Goal: Transaction & Acquisition: Book appointment/travel/reservation

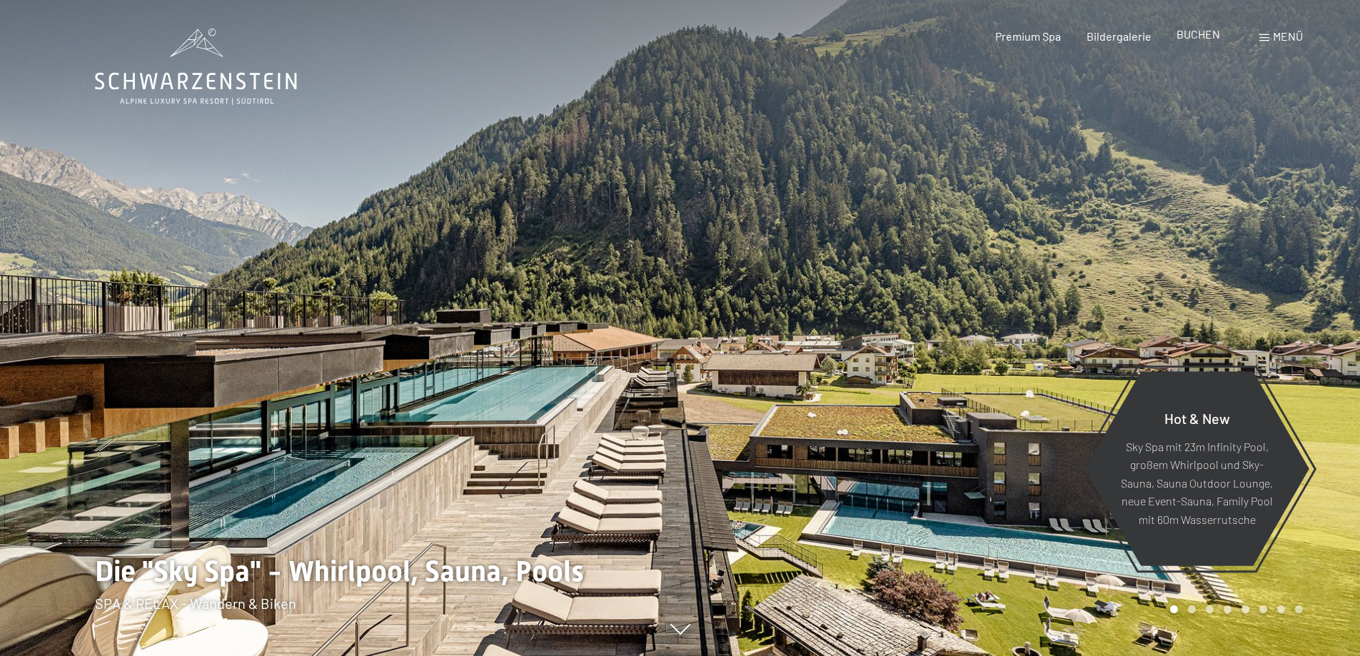
click at [1194, 40] on span "BUCHEN" at bounding box center [1199, 34] width 44 height 14
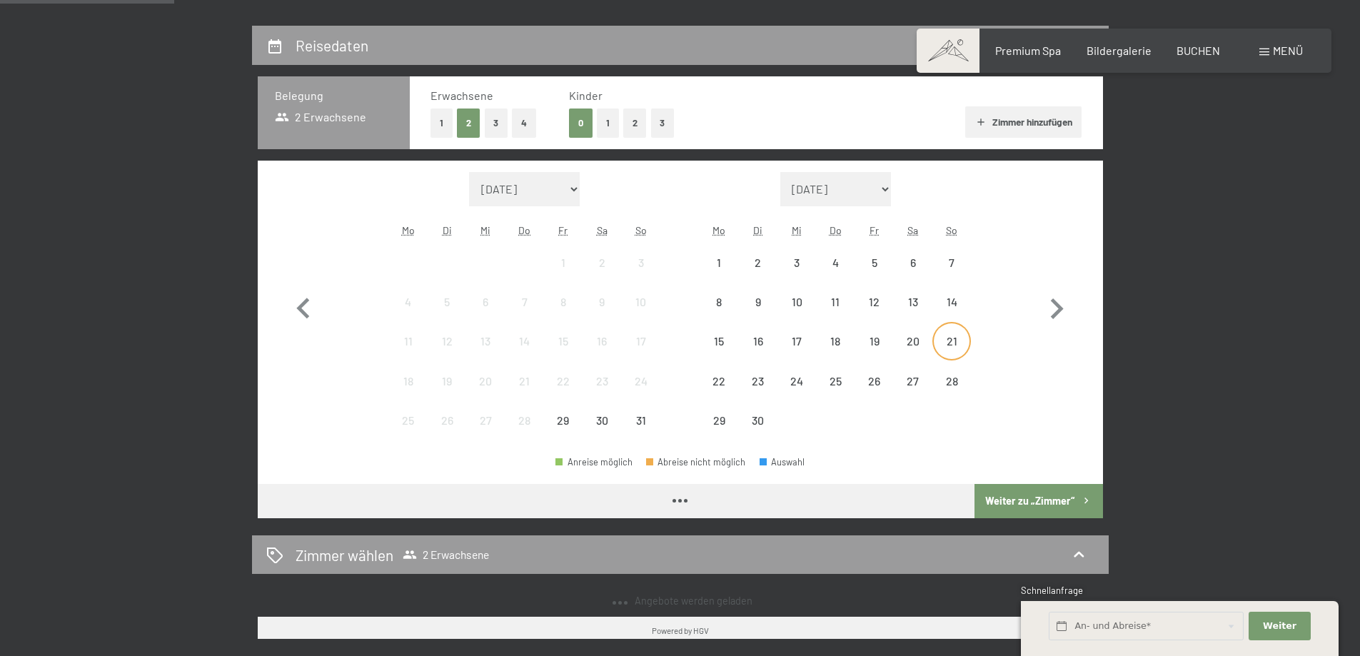
scroll to position [357, 0]
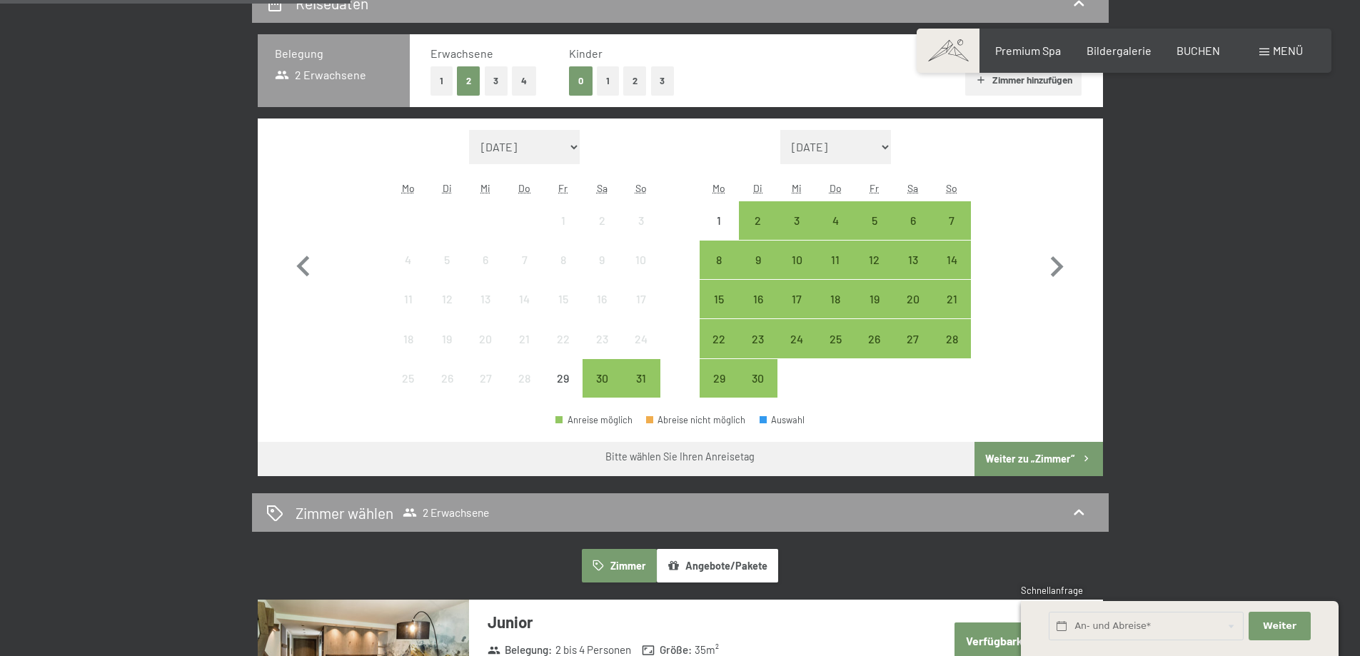
click at [601, 87] on button "1" at bounding box center [608, 80] width 22 height 29
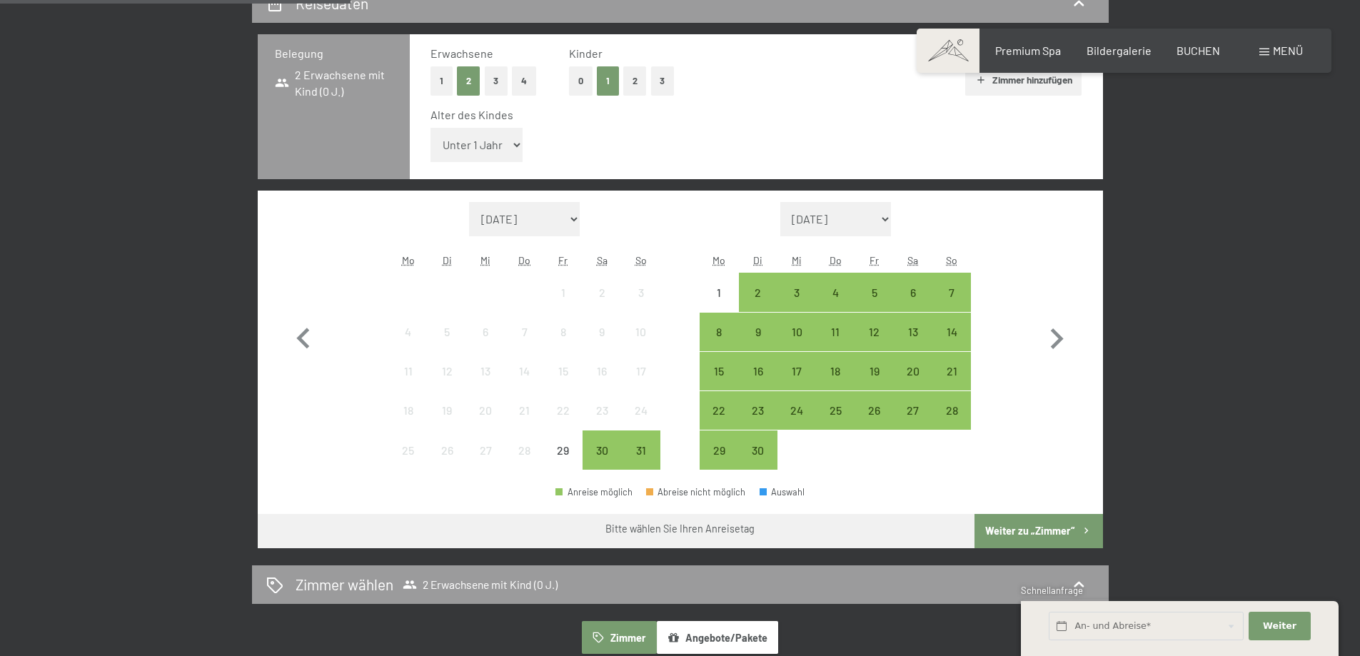
click at [523, 148] on div "Alter des Kindes Unter 1 Jahr 1 Jahr 2 Jahre 3 Jahre 4 Jahre 5 Jahre 6 Jahre 7 …" at bounding box center [756, 137] width 652 height 61
click at [517, 148] on select "Unter 1 Jahr 1 Jahr 2 Jahre 3 Jahre 4 Jahre 5 Jahre 6 Jahre 7 Jahre 8 Jahre 9 J…" at bounding box center [476, 145] width 93 height 34
select select "6"
click at [430, 128] on select "Unter 1 Jahr 1 Jahr 2 Jahre 3 Jahre 4 Jahre 5 Jahre 6 Jahre 7 Jahre 8 Jahre 9 J…" at bounding box center [476, 145] width 93 height 34
click at [1055, 344] on icon "button" at bounding box center [1057, 338] width 13 height 21
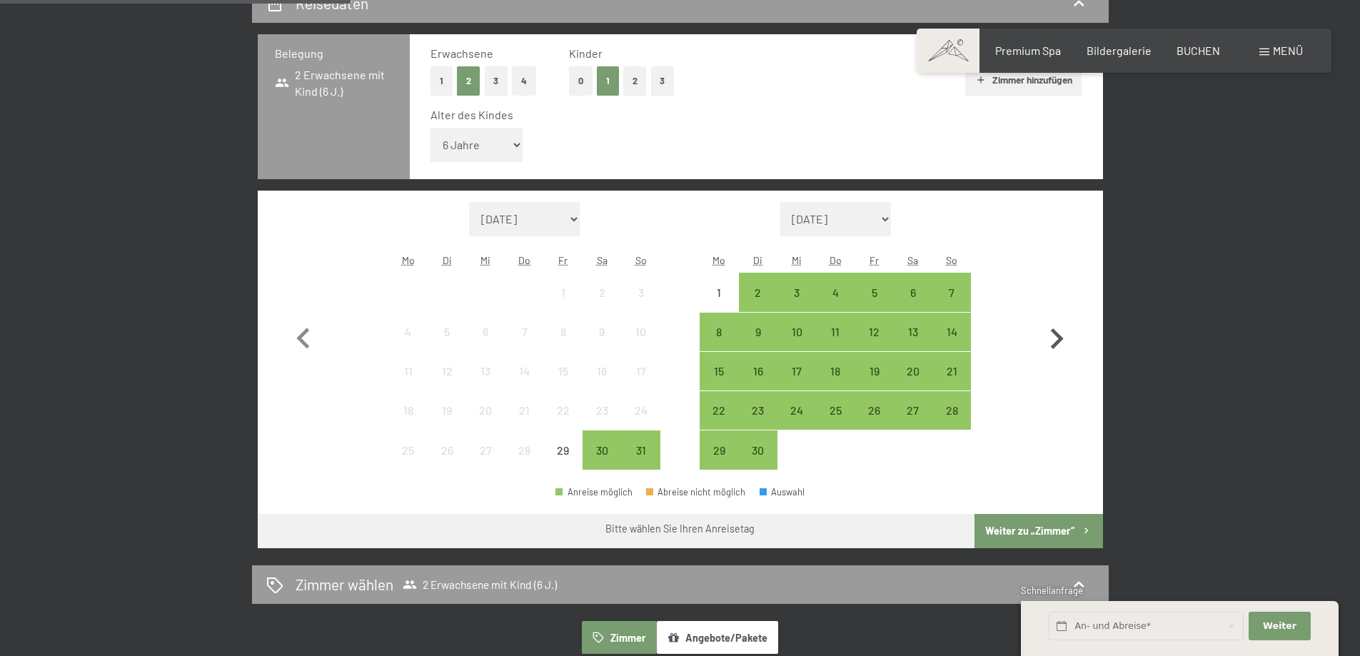
select select "[DATE]"
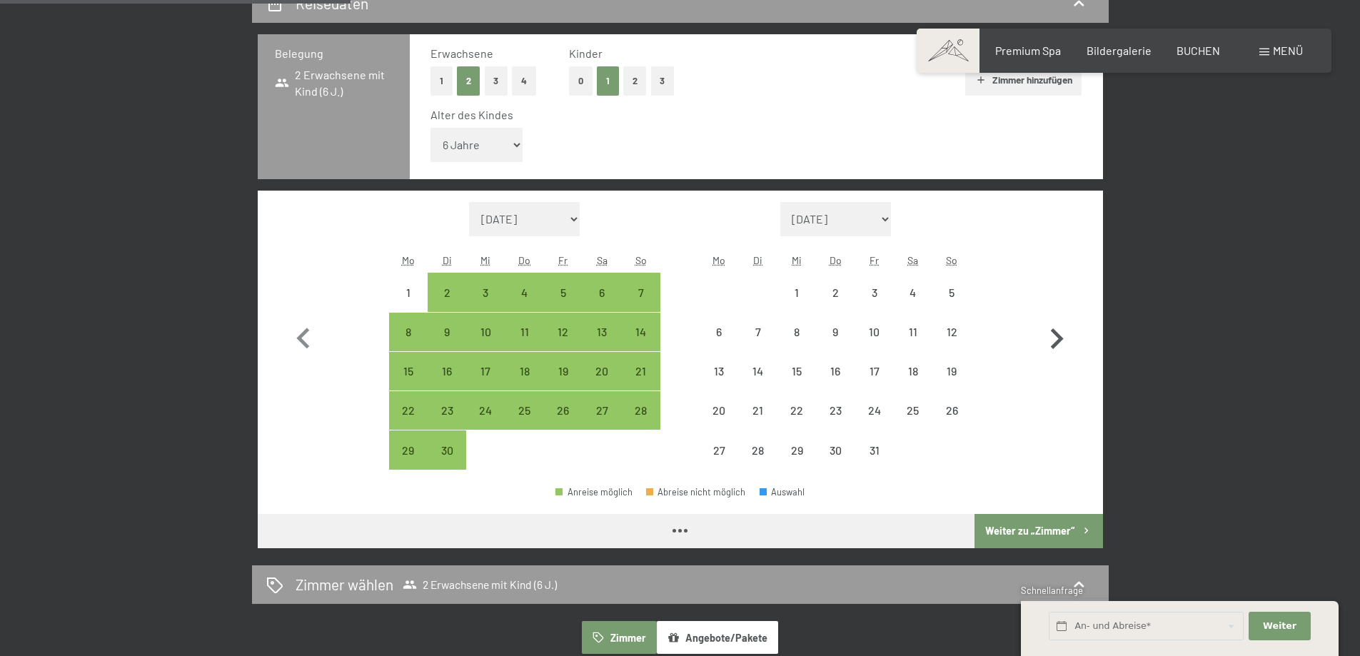
click at [1055, 344] on icon "button" at bounding box center [1057, 338] width 13 height 21
select select "[DATE]"
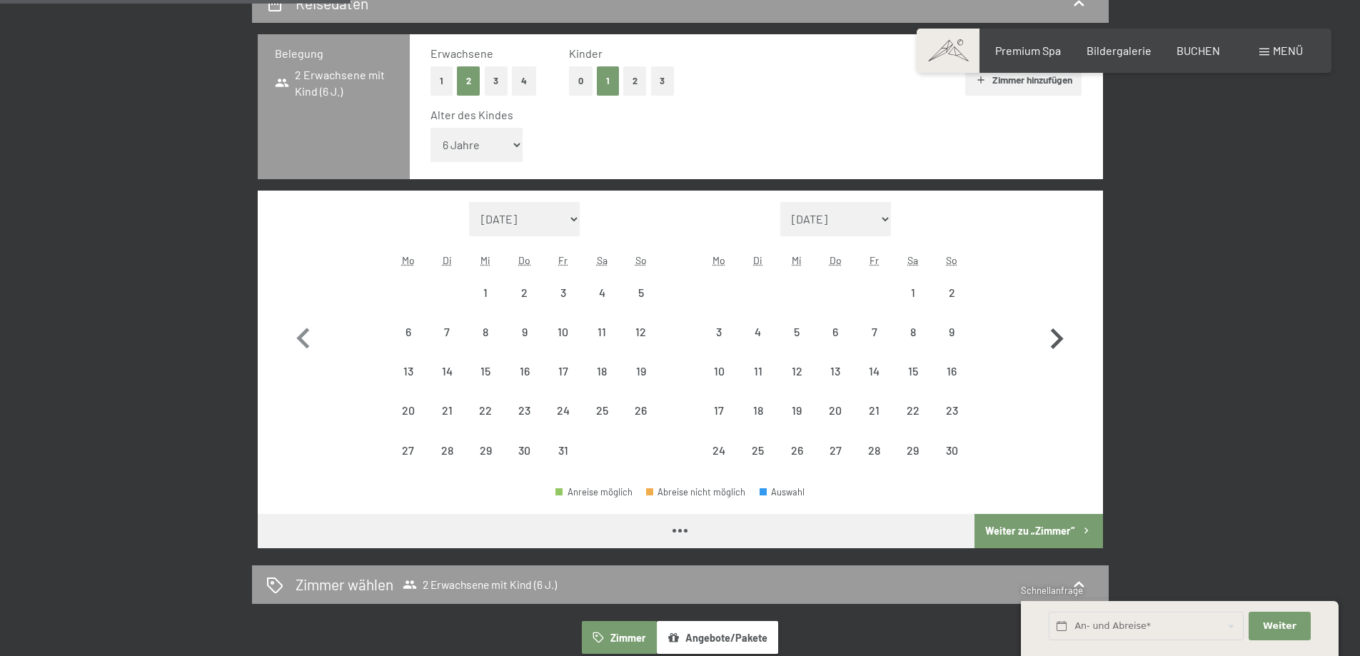
select select "[DATE]"
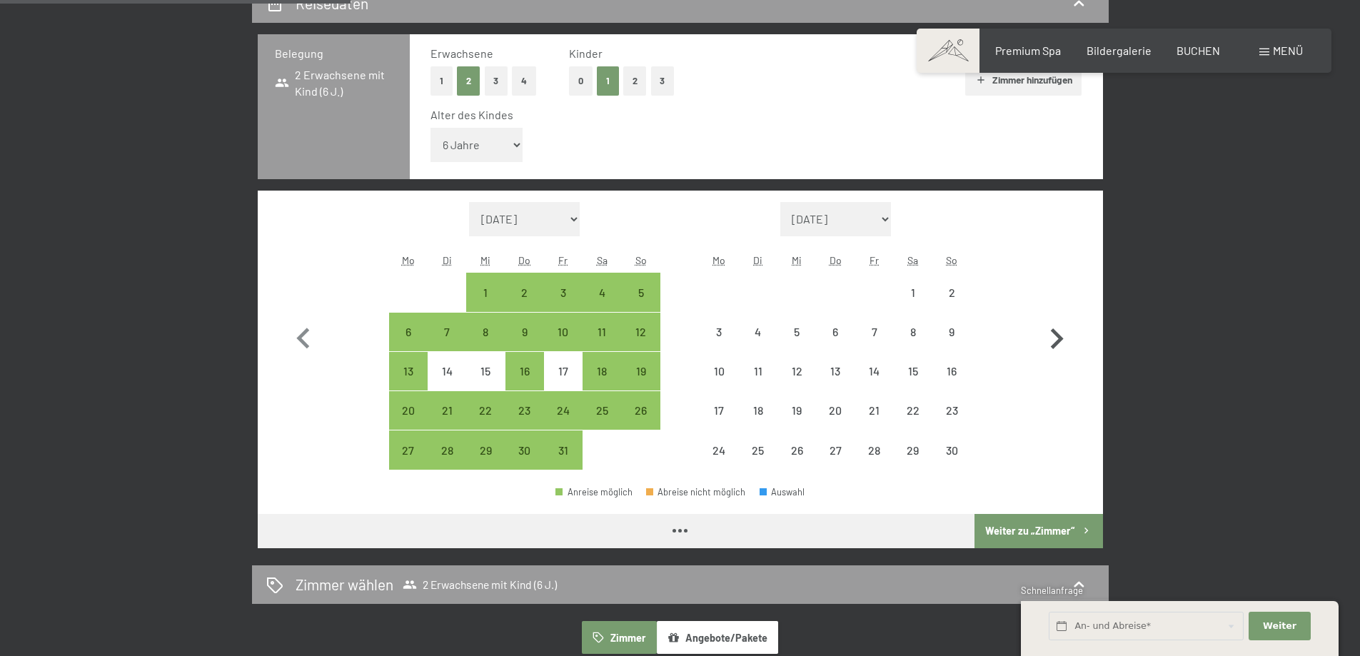
select select "[DATE]"
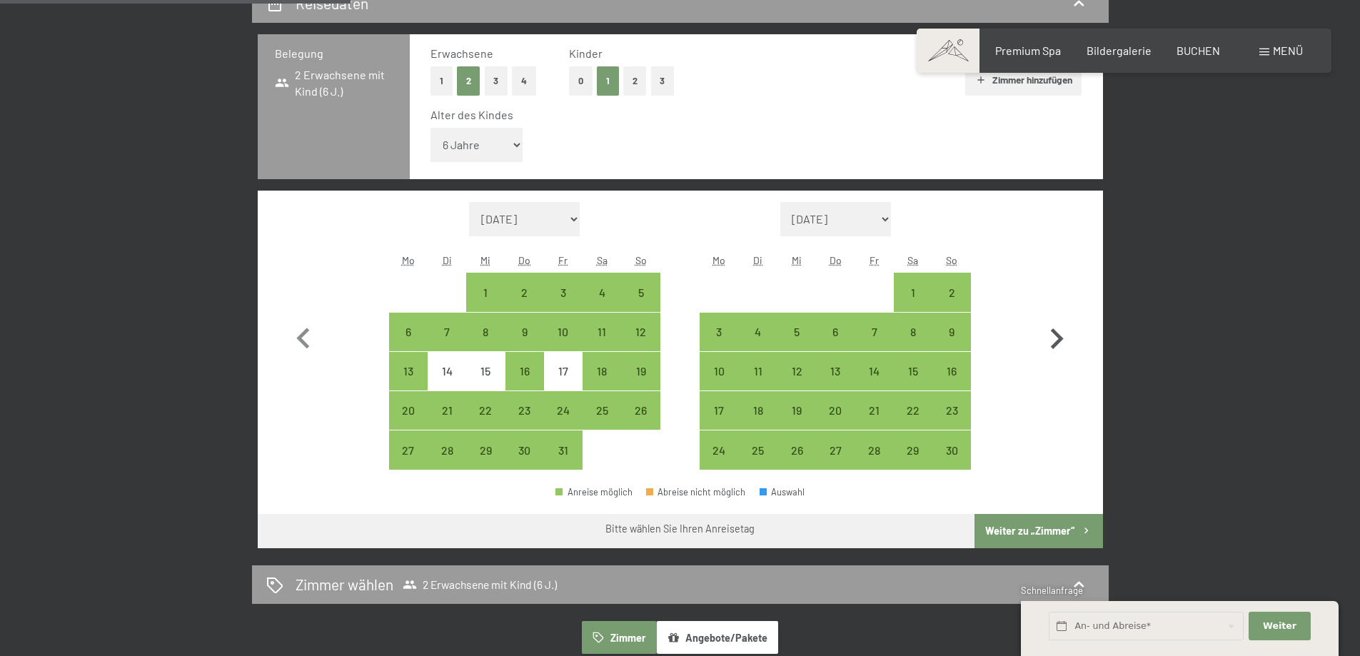
click at [1055, 344] on icon "button" at bounding box center [1057, 338] width 13 height 21
select select "[DATE]"
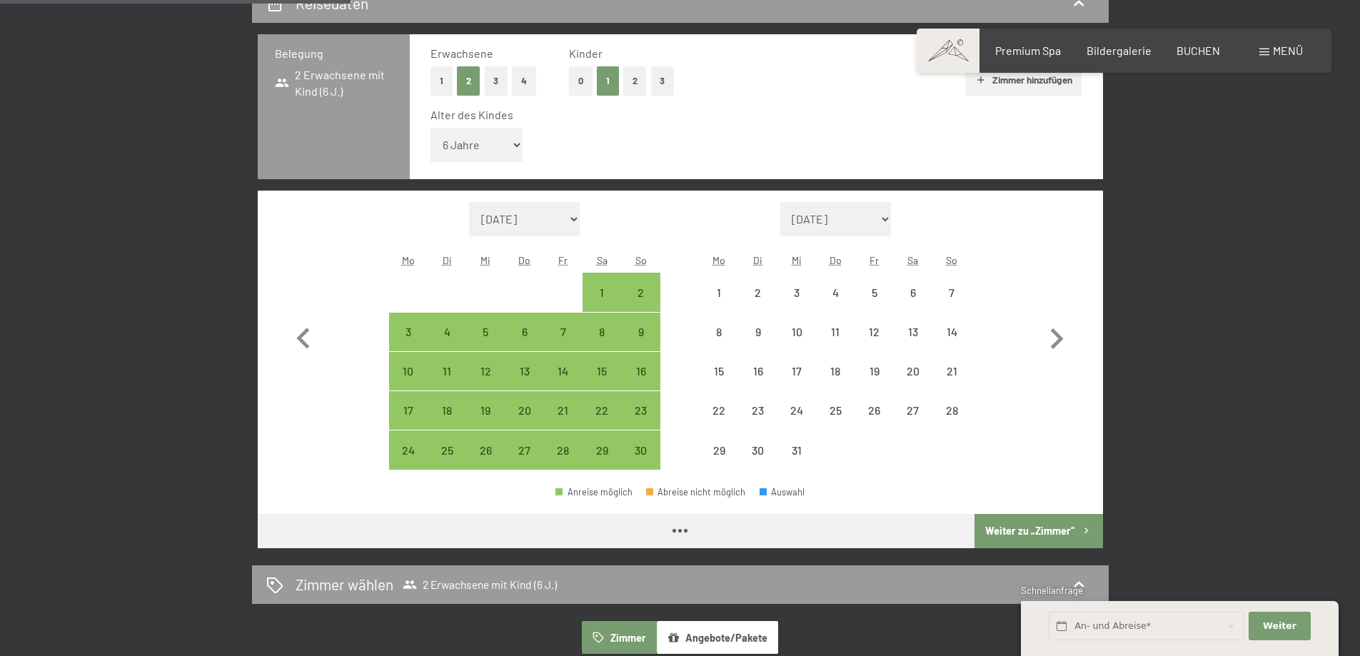
select select "[DATE]"
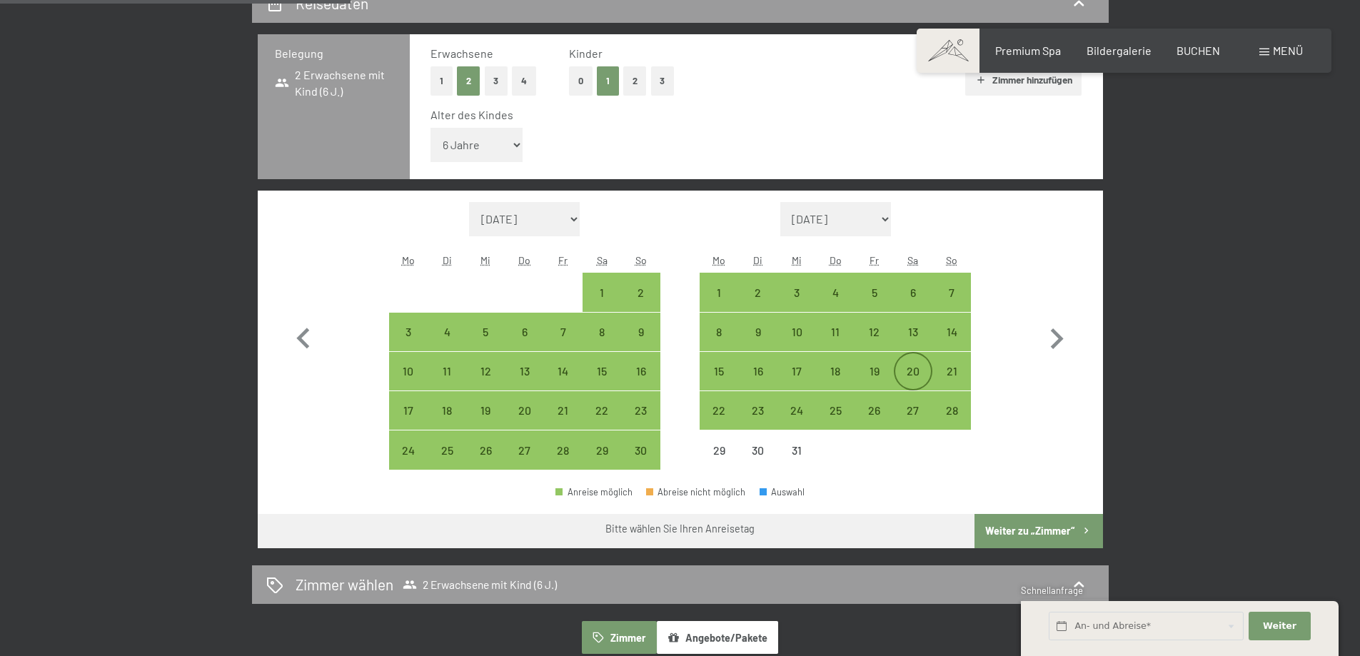
click at [914, 375] on div "20" at bounding box center [913, 384] width 36 height 36
select select "[DATE]"
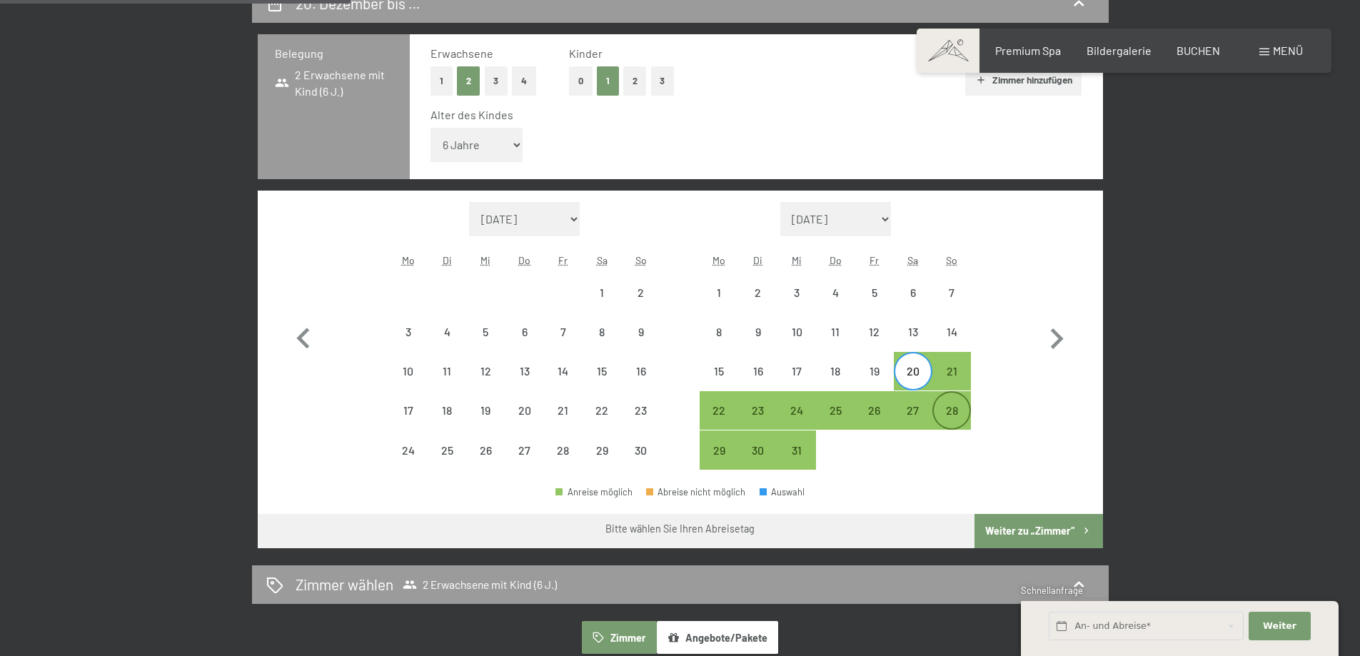
click at [947, 415] on div "28" at bounding box center [952, 423] width 36 height 36
select select "[DATE]"
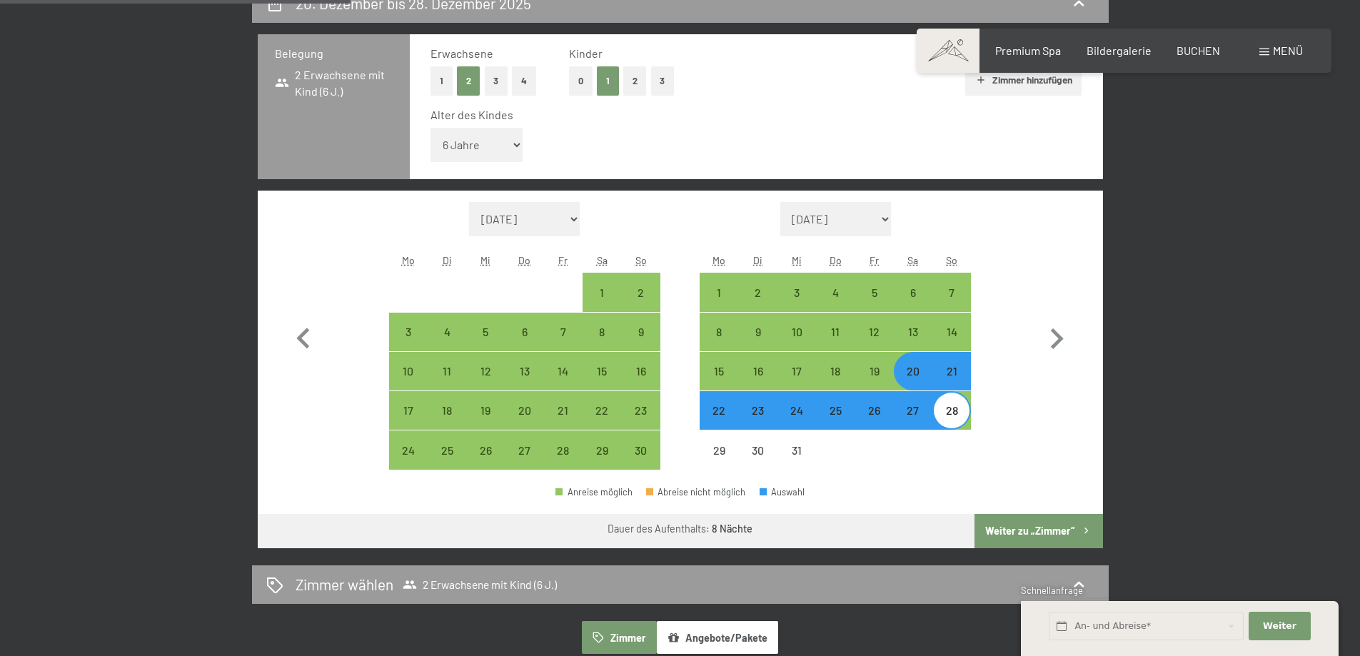
click at [1039, 530] on button "Weiter zu „Zimmer“" at bounding box center [1038, 531] width 128 height 34
select select "[DATE]"
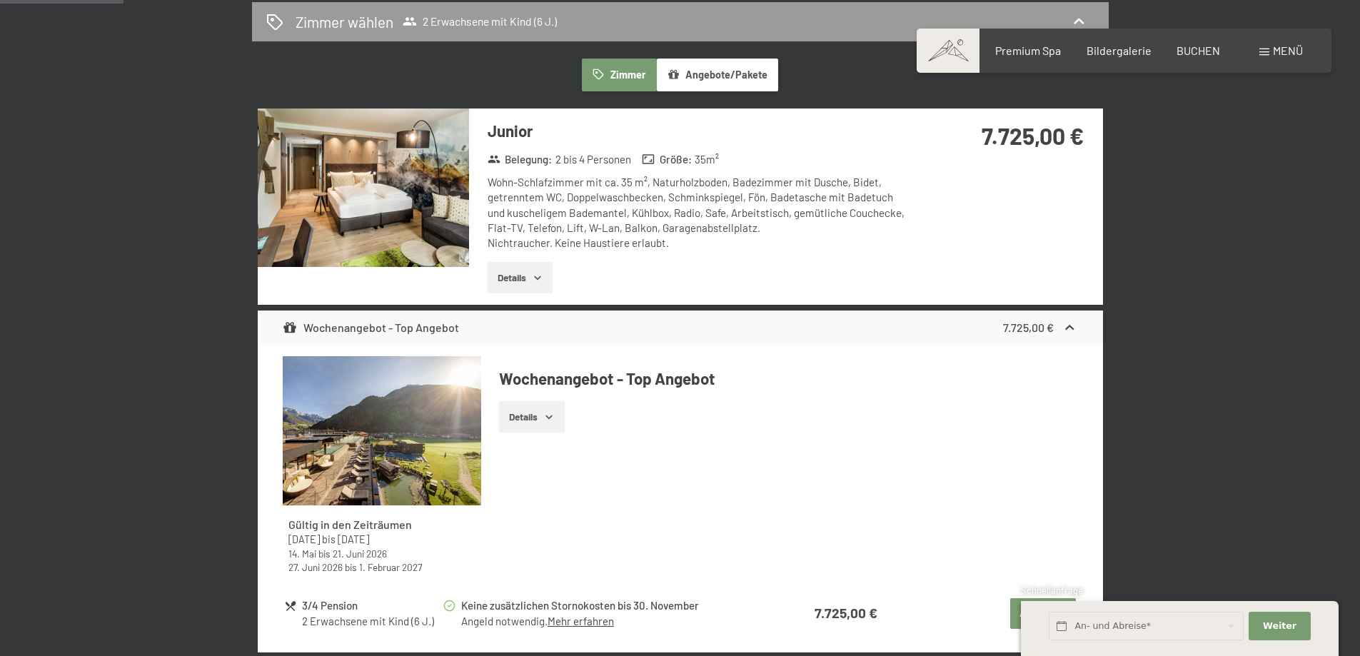
scroll to position [269, 0]
